Goal: Information Seeking & Learning: Learn about a topic

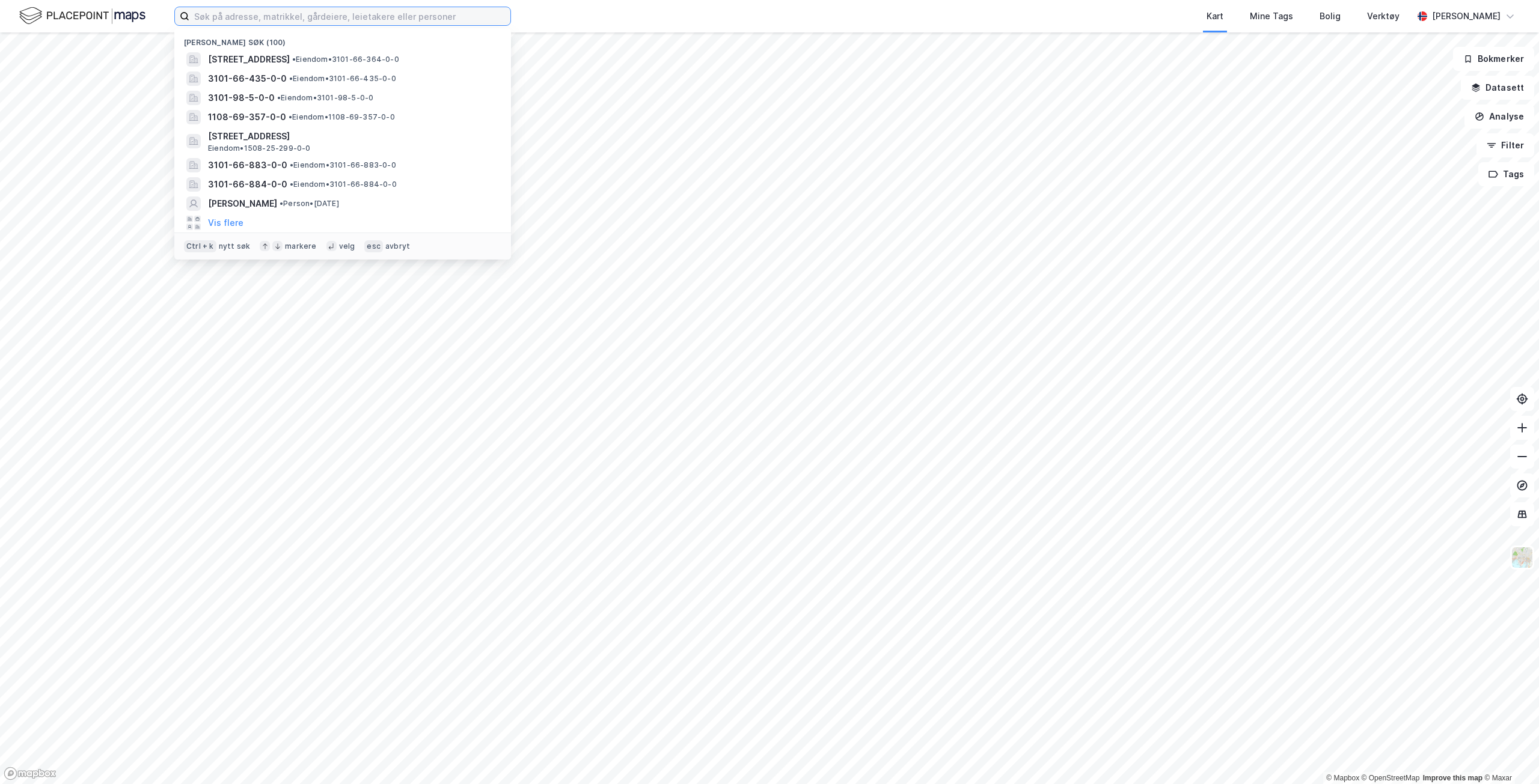
click at [447, 11] on input at bounding box center [349, 16] width 321 height 18
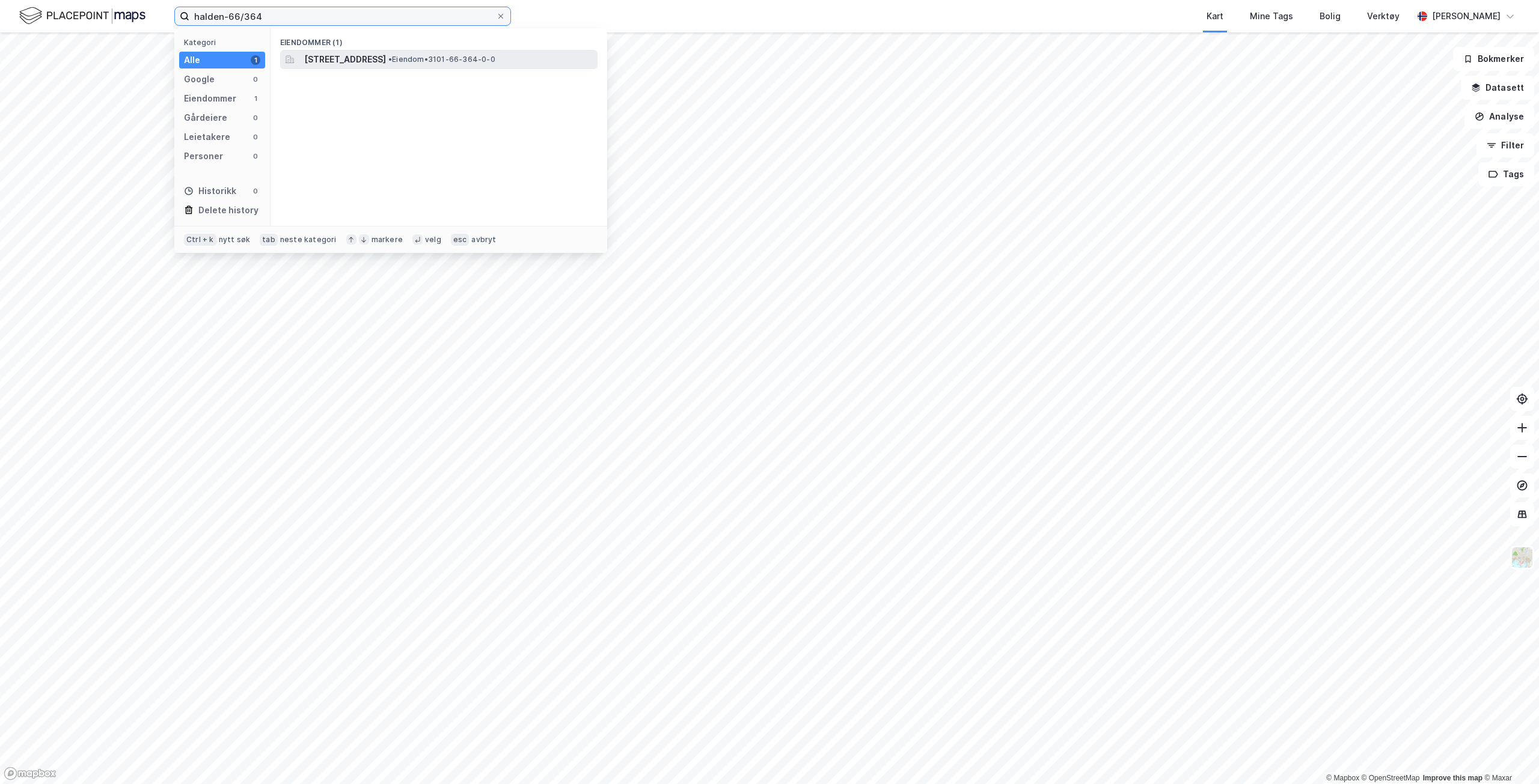
type input "halden-66/364"
click at [554, 54] on div "[STREET_ADDRESS] • Eiendom • 3101-66-364-0-0" at bounding box center [449, 59] width 291 height 14
